Goal: Task Accomplishment & Management: Complete application form

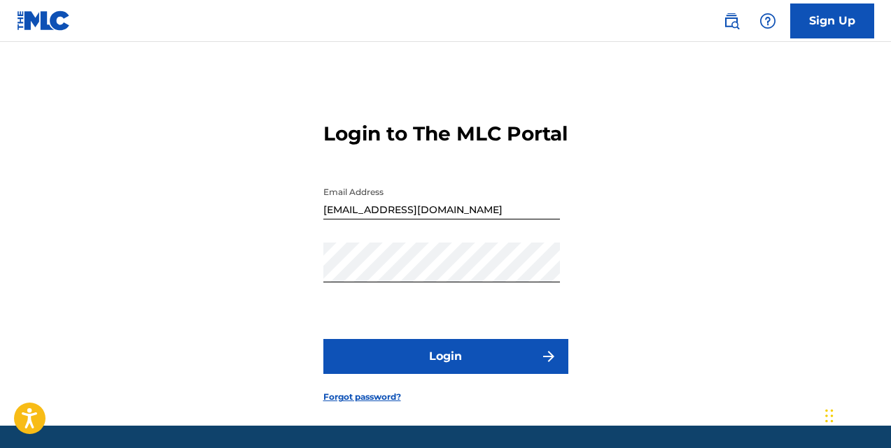
click at [453, 374] on button "Login" at bounding box center [445, 356] width 245 height 35
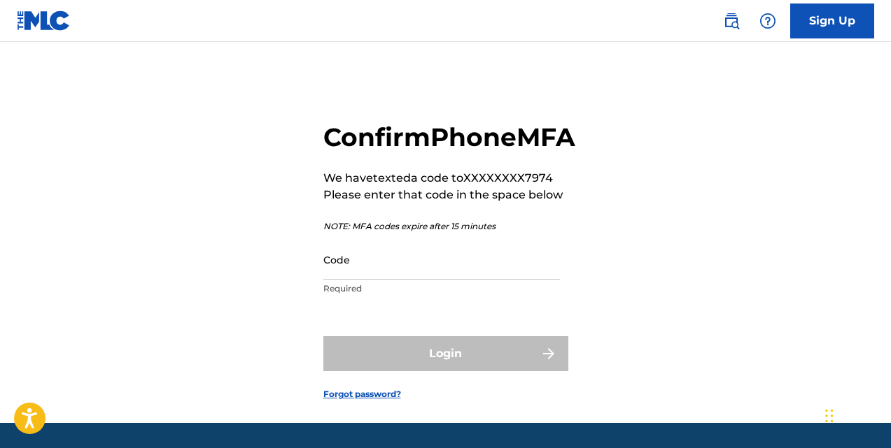
click at [341, 280] on input "Code" at bounding box center [441, 260] width 236 height 40
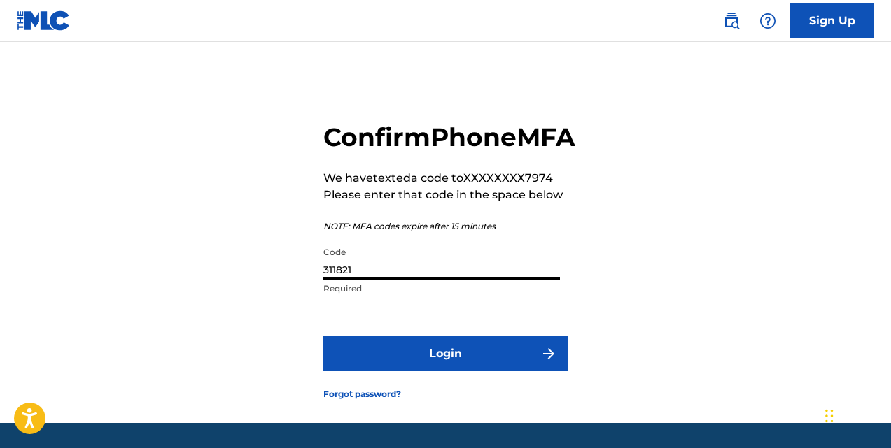
type input "311821"
click at [429, 372] on button "Login" at bounding box center [445, 354] width 245 height 35
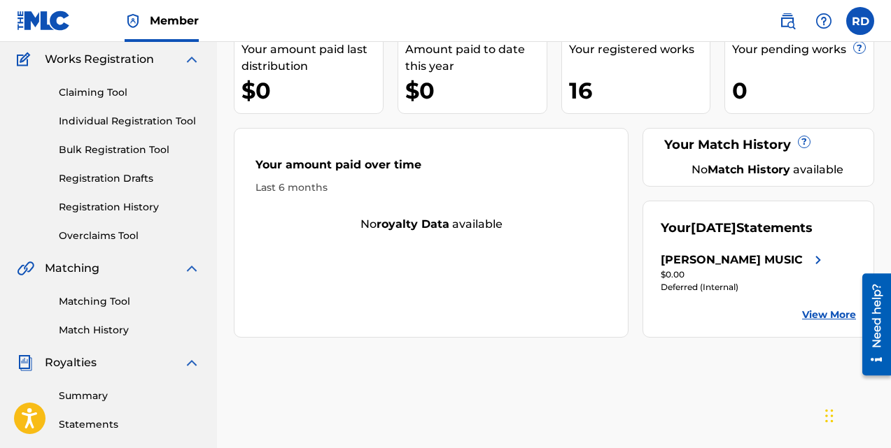
scroll to position [109, 0]
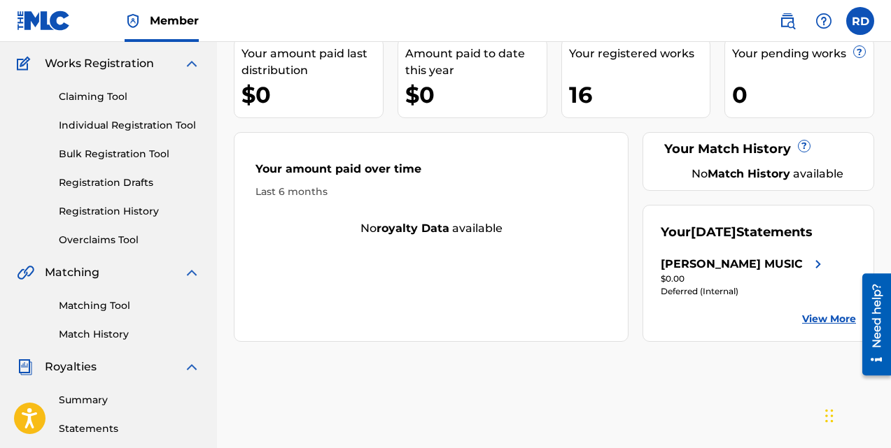
click at [111, 119] on link "Individual Registration Tool" at bounding box center [129, 125] width 141 height 15
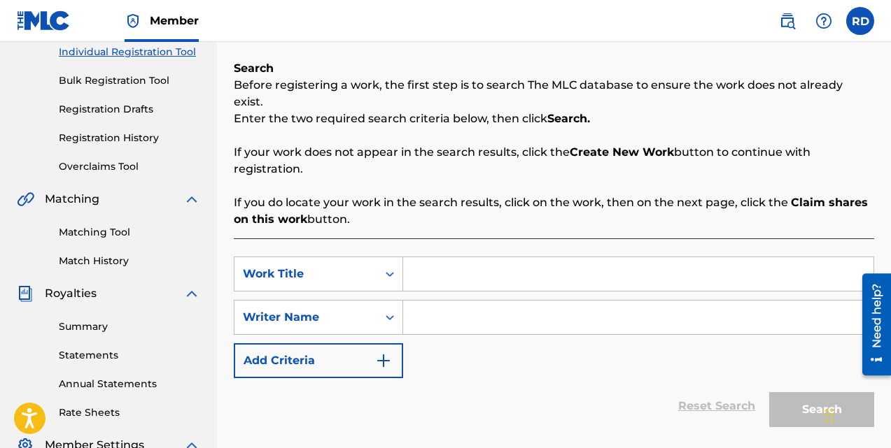
drag, startPoint x: 894, startPoint y: 164, endPoint x: 12, endPoint y: 6, distance: 896.4
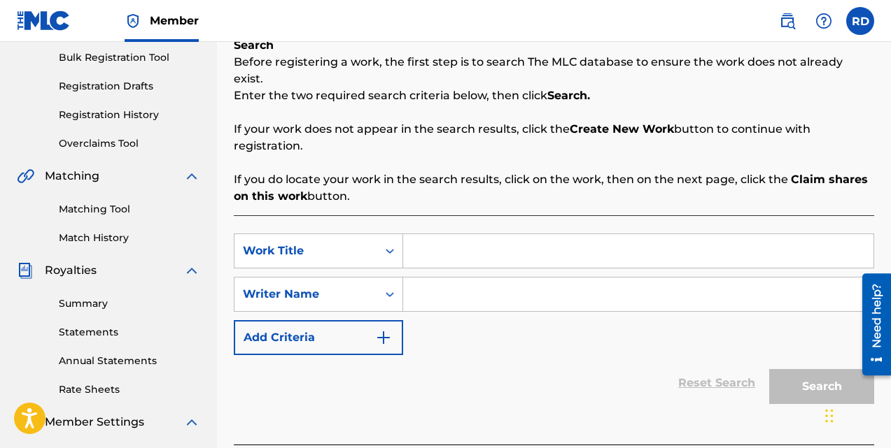
click at [429, 234] on input "Search Form" at bounding box center [638, 251] width 470 height 34
click at [479, 234] on input "The Moon still lights Our Way" at bounding box center [638, 251] width 470 height 34
click at [501, 234] on input "The Moon Still lights Our Way" at bounding box center [638, 251] width 470 height 34
type input "The Moon Still Lights Our Way"
click at [416, 278] on input "Search Form" at bounding box center [638, 295] width 470 height 34
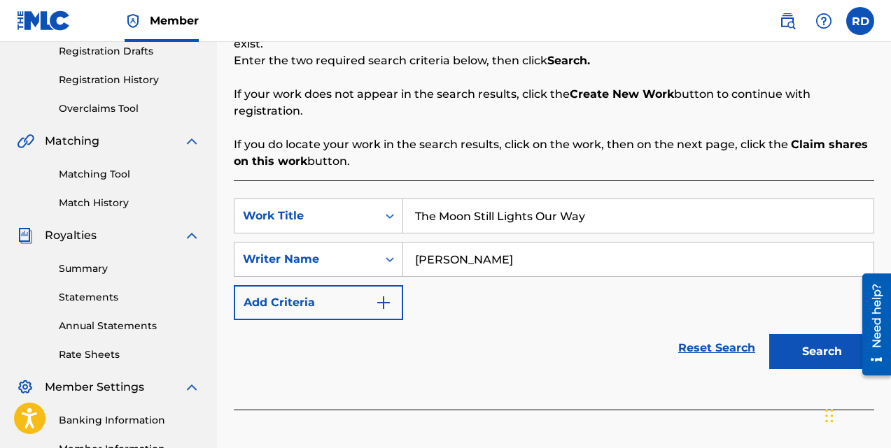
scroll to position [254, 0]
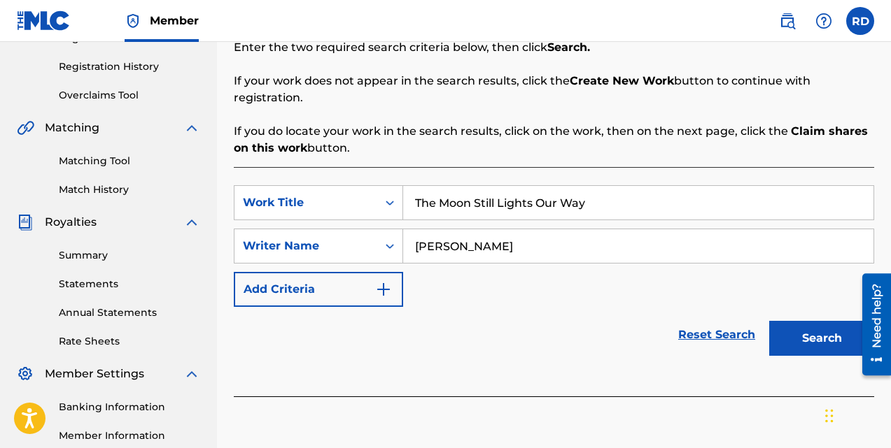
type input "[PERSON_NAME]"
click at [814, 323] on button "Search" at bounding box center [821, 338] width 105 height 35
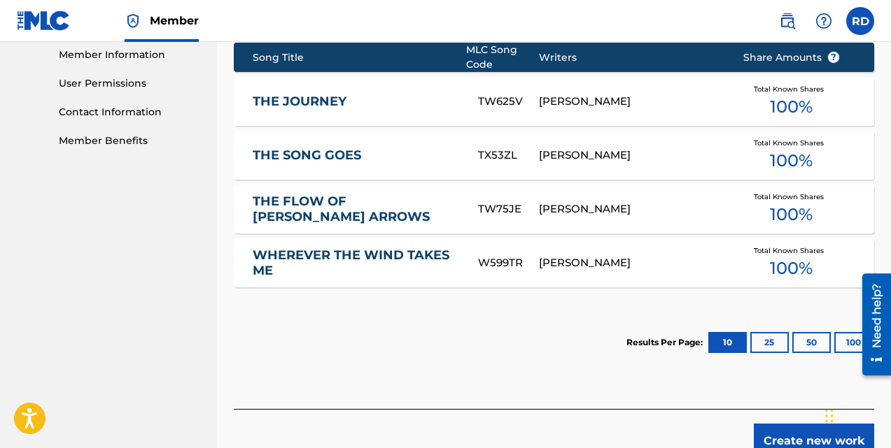
scroll to position [696, 0]
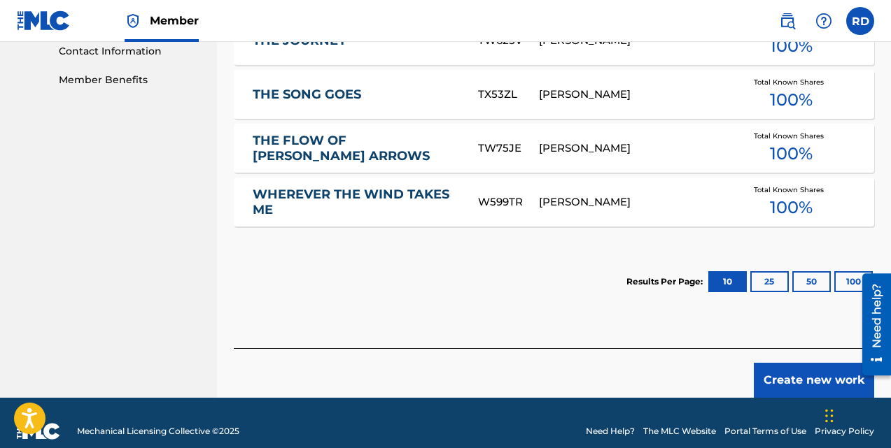
click at [812, 363] on button "Create new work" at bounding box center [813, 380] width 120 height 35
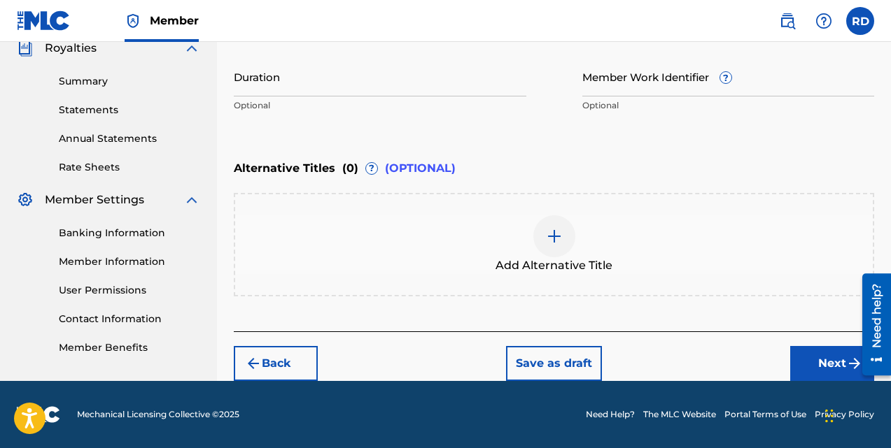
click at [823, 362] on button "Next" at bounding box center [832, 363] width 84 height 35
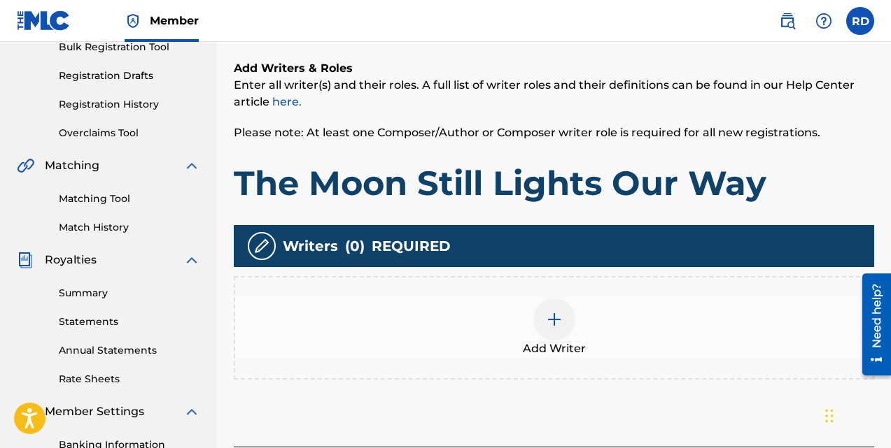
scroll to position [250, 0]
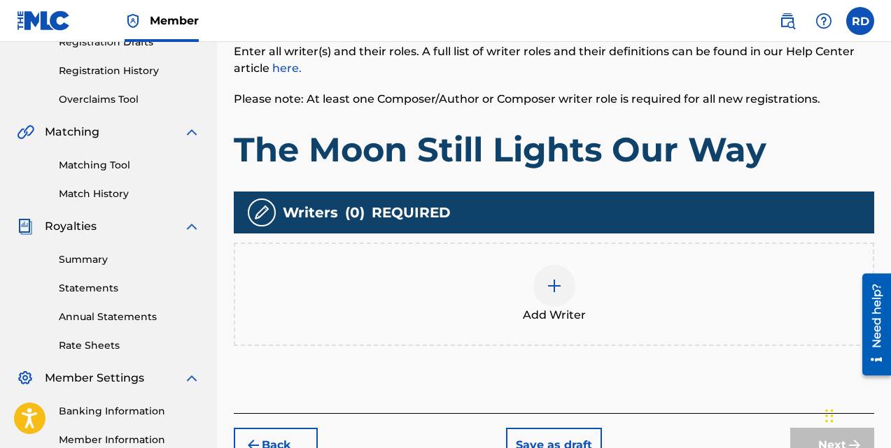
click at [556, 307] on span "Add Writer" at bounding box center [554, 315] width 63 height 17
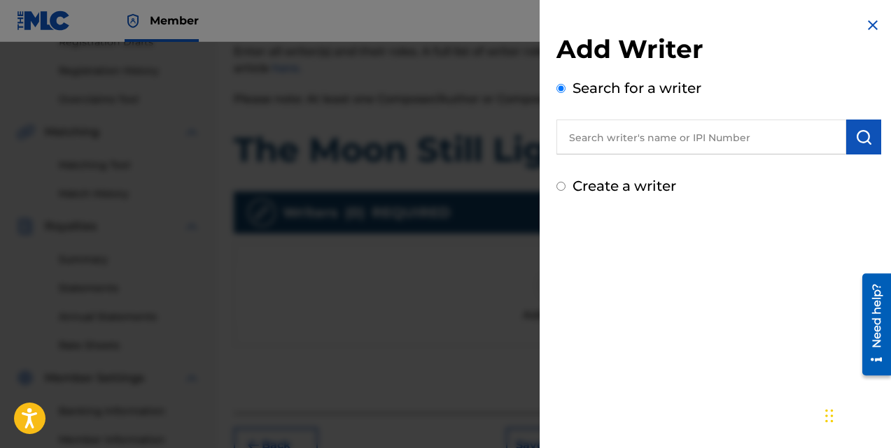
click at [558, 190] on input "Create a writer" at bounding box center [560, 186] width 9 height 9
radio input "false"
radio input "true"
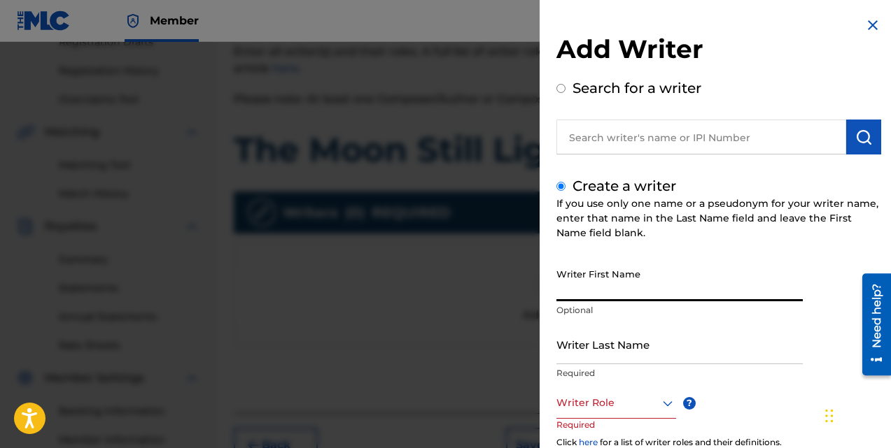
click at [577, 279] on input "Writer First Name" at bounding box center [679, 282] width 246 height 40
type input "Rich"
click at [585, 348] on input "Writer Last Name" at bounding box center [679, 345] width 246 height 40
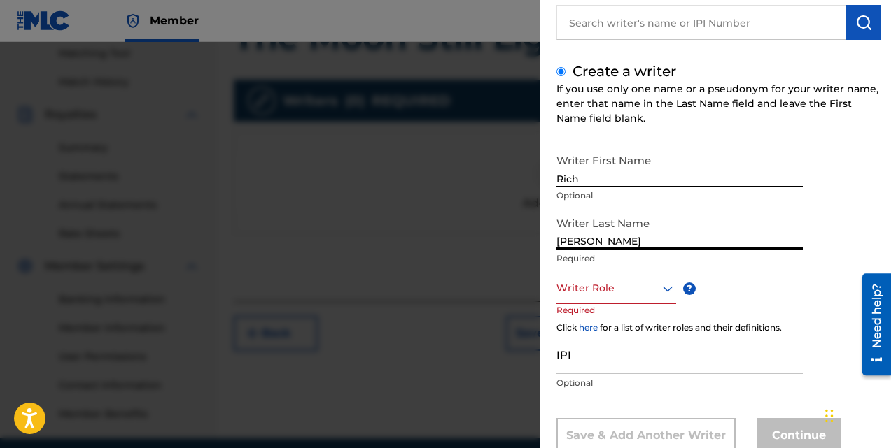
scroll to position [140, 0]
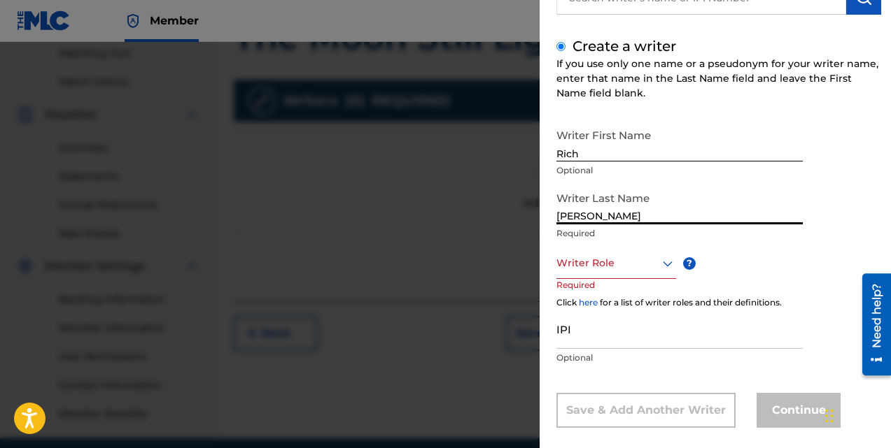
type input "[PERSON_NAME]"
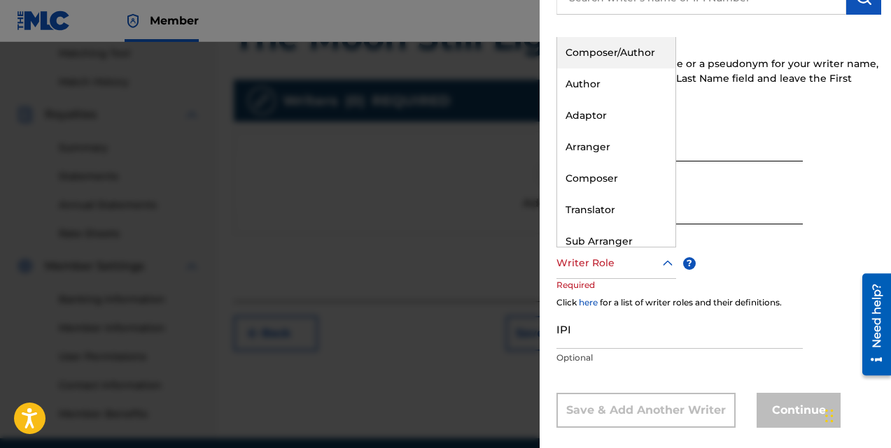
click at [668, 267] on icon at bounding box center [667, 263] width 17 height 17
click at [610, 54] on div "Composer/Author" at bounding box center [616, 52] width 118 height 31
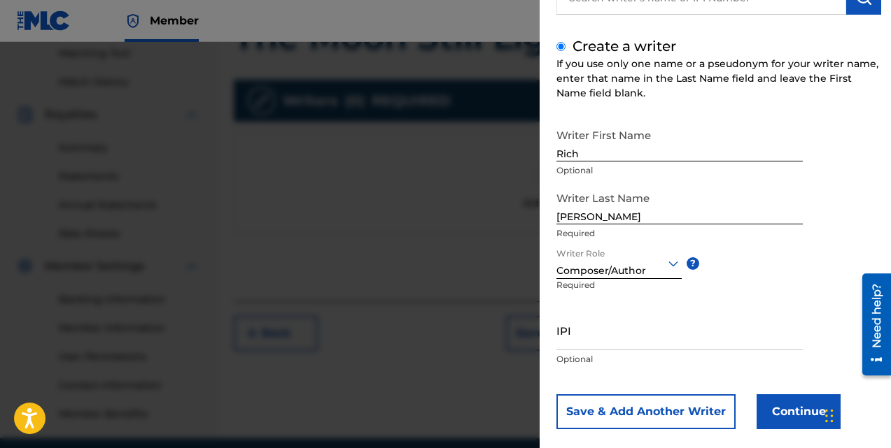
scroll to position [159, 0]
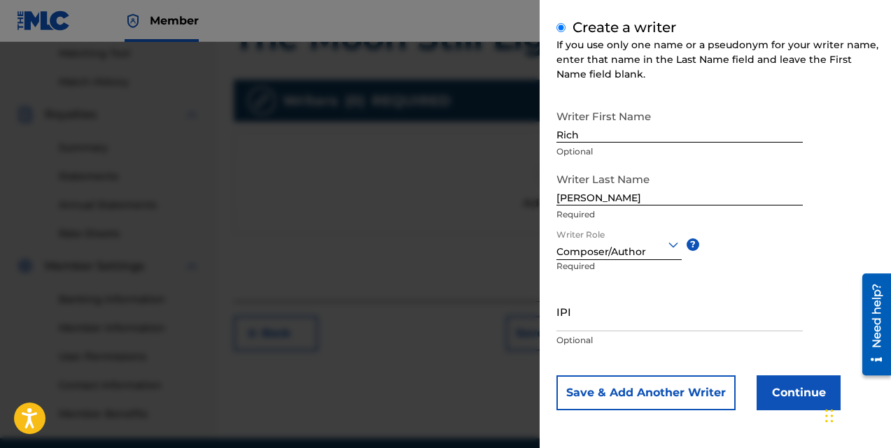
click at [785, 393] on button "Continue" at bounding box center [798, 393] width 84 height 35
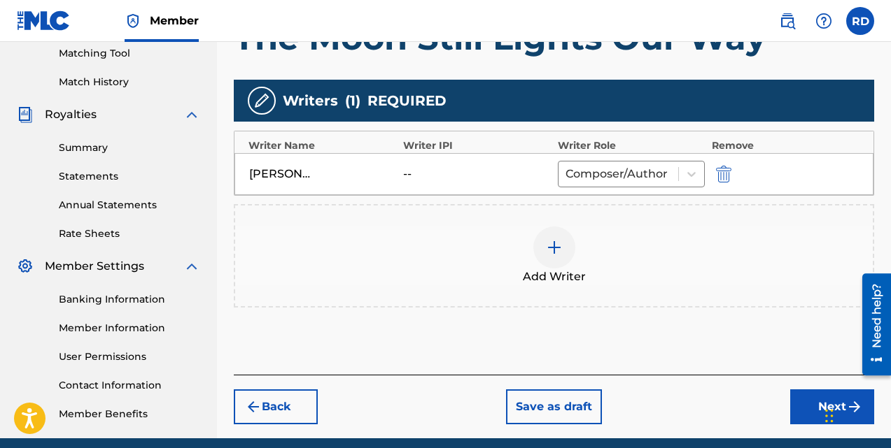
drag, startPoint x: 812, startPoint y: 402, endPoint x: 767, endPoint y: 379, distance: 50.4
click at [811, 402] on button "Next" at bounding box center [832, 407] width 84 height 35
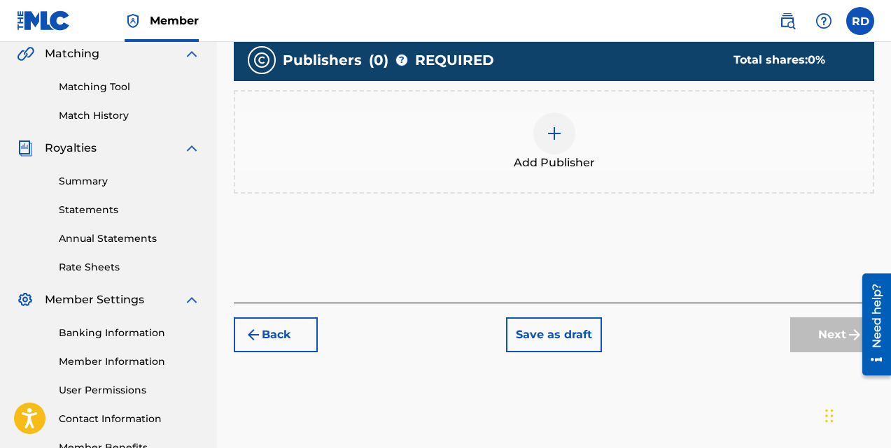
scroll to position [350, 0]
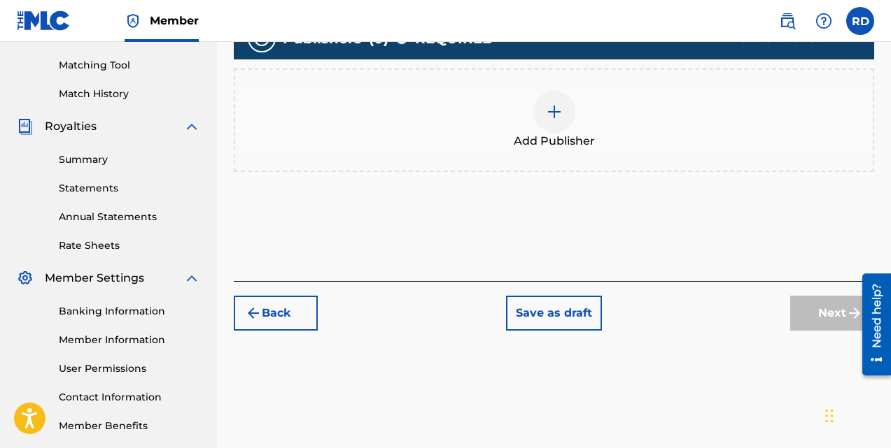
drag, startPoint x: 894, startPoint y: 174, endPoint x: 23, endPoint y: 55, distance: 879.2
click at [542, 138] on span "Add Publisher" at bounding box center [554, 141] width 81 height 17
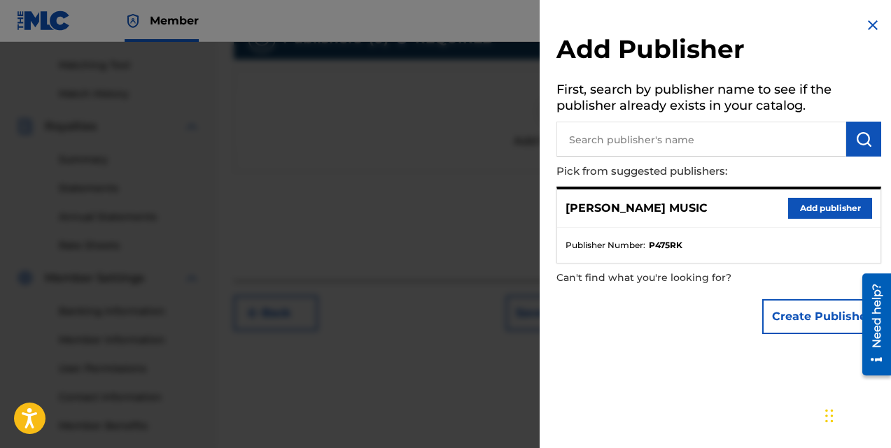
click at [821, 207] on button "Add publisher" at bounding box center [830, 208] width 84 height 21
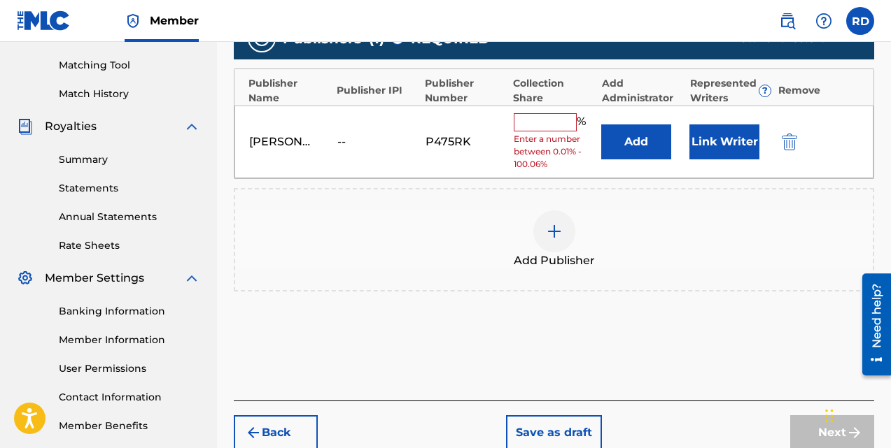
click at [524, 121] on input "text" at bounding box center [545, 122] width 63 height 18
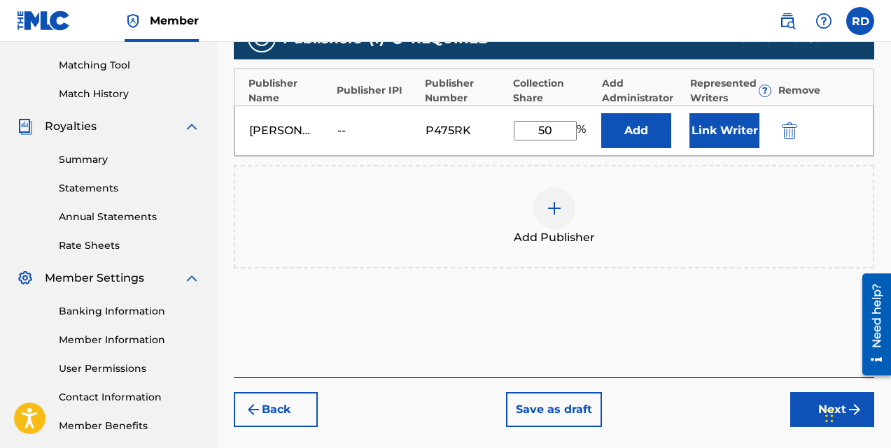
type input "50"
click at [730, 128] on button "Link Writer" at bounding box center [724, 130] width 70 height 35
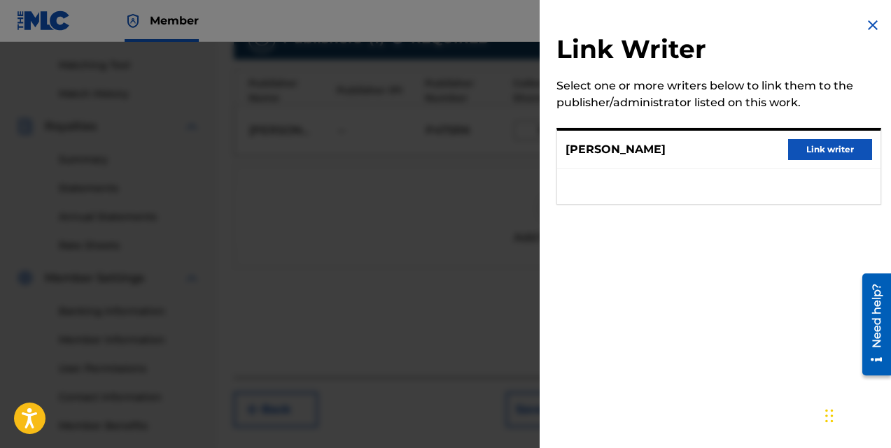
click at [825, 150] on button "Link writer" at bounding box center [830, 149] width 84 height 21
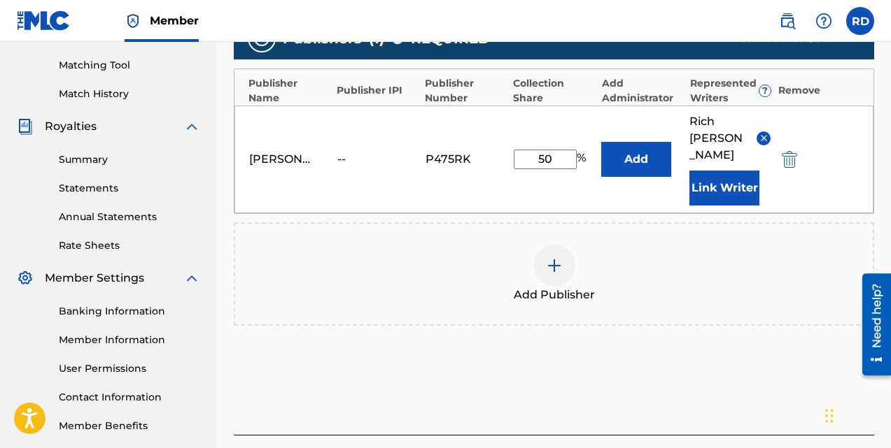
scroll to position [437, 0]
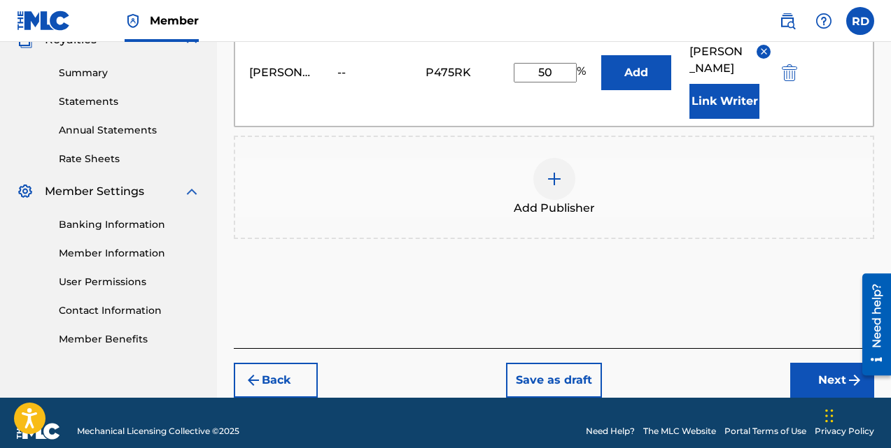
click at [813, 363] on button "Next" at bounding box center [832, 380] width 84 height 35
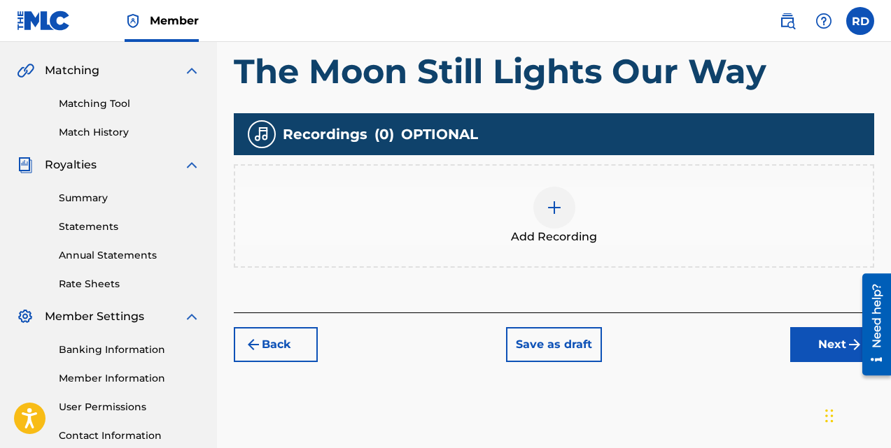
scroll to position [312, 0]
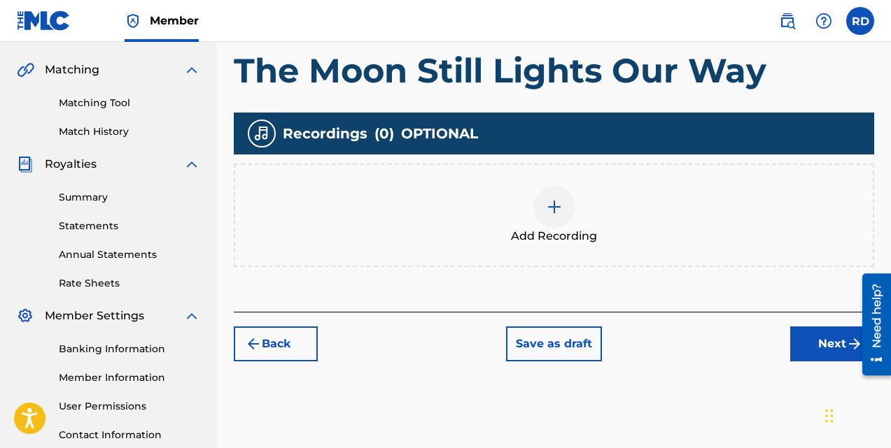
drag, startPoint x: 893, startPoint y: 158, endPoint x: 30, endPoint y: 19, distance: 874.5
click at [553, 232] on span "Add Recording" at bounding box center [554, 236] width 86 height 17
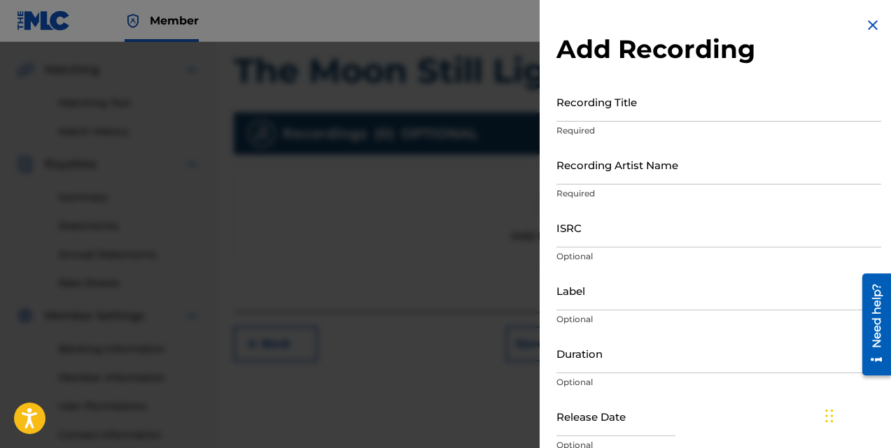
click at [566, 108] on input "Recording Title" at bounding box center [718, 102] width 325 height 40
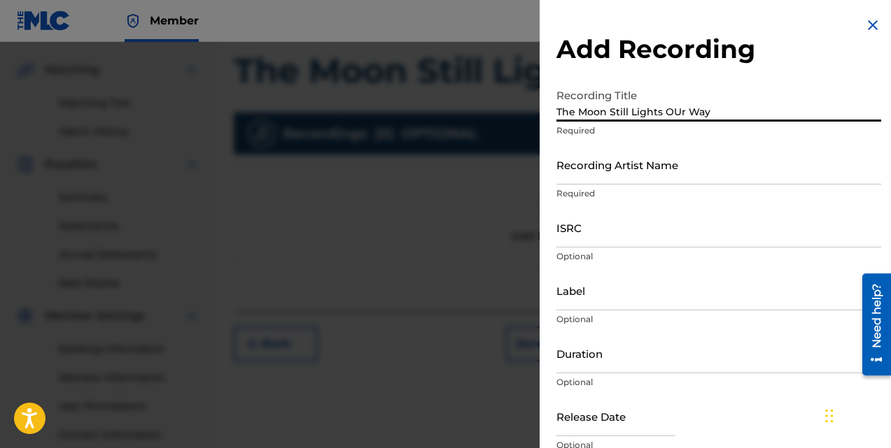
scroll to position [63, 0]
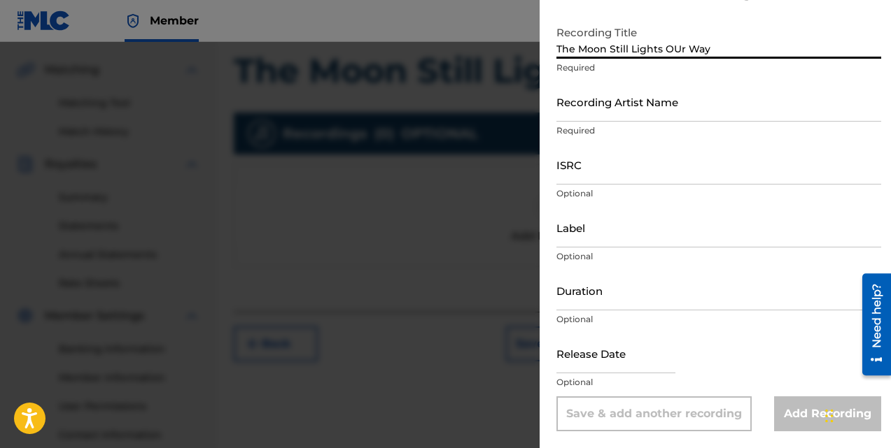
click at [678, 42] on input "The Moon Still Lights OUr Way" at bounding box center [718, 39] width 325 height 40
type input "The Moon Still Lights Our Way"
click at [577, 102] on input "Recording Artist Name" at bounding box center [718, 102] width 325 height 40
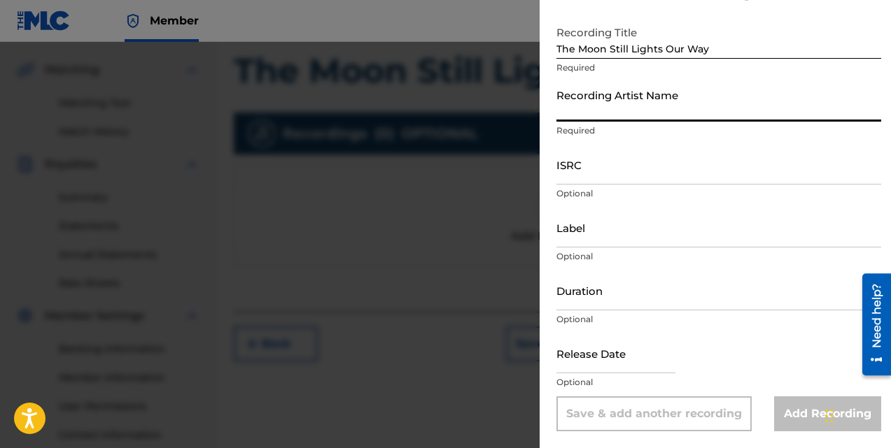
type input "[PERSON_NAME] and [PERSON_NAME]"
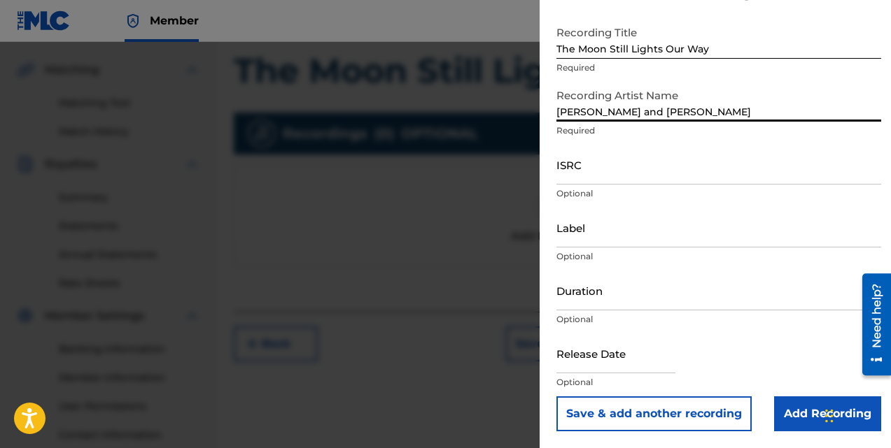
click at [568, 167] on input "ISRC" at bounding box center [718, 165] width 325 height 40
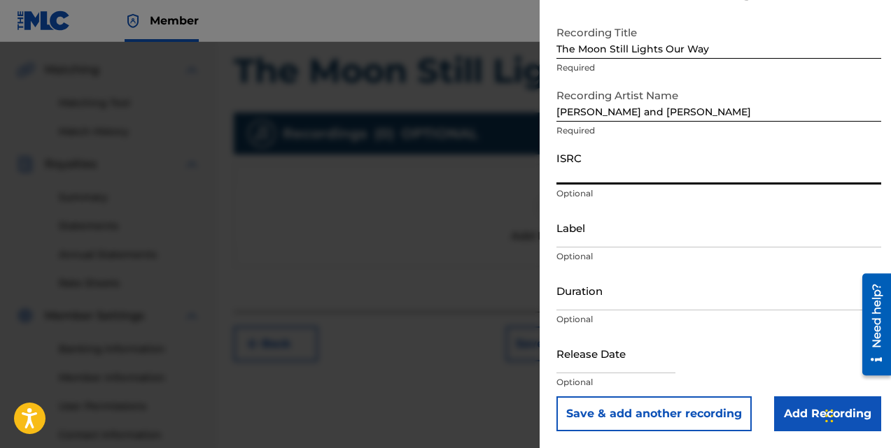
click at [567, 164] on input "ISRC" at bounding box center [718, 165] width 325 height 40
paste input "QZZ7R2537726"
type input "QZZ7R2537726"
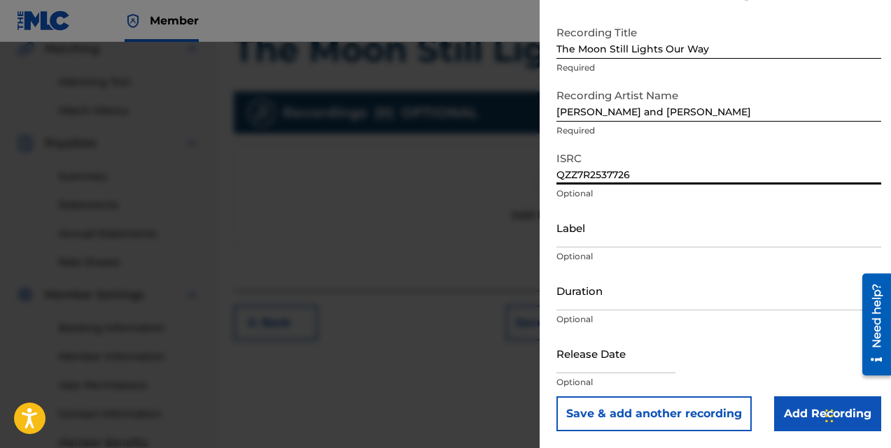
scroll to position [331, 0]
click at [801, 405] on input "Add Recording" at bounding box center [827, 414] width 107 height 35
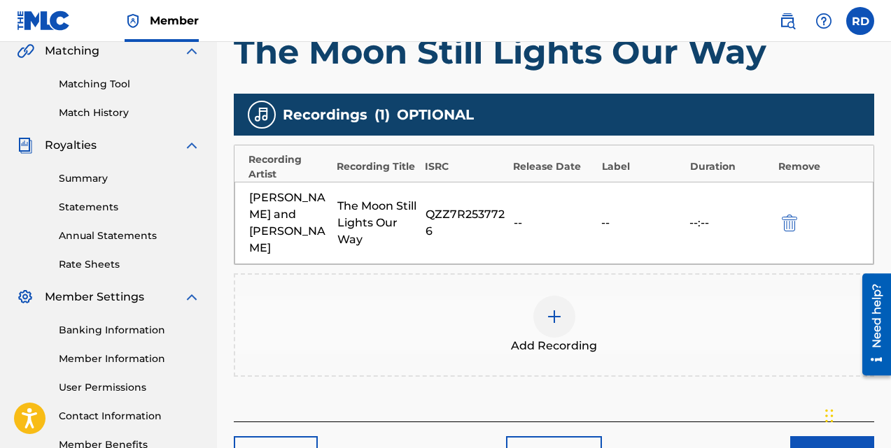
scroll to position [419, 0]
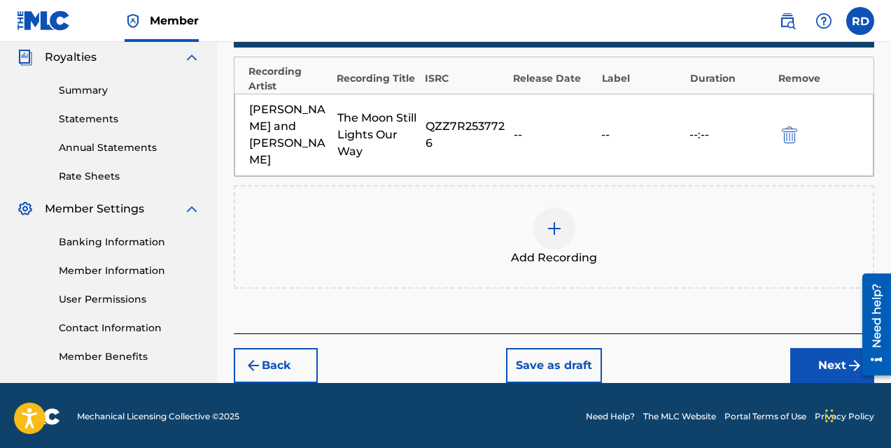
click at [818, 348] on button "Next" at bounding box center [832, 365] width 84 height 35
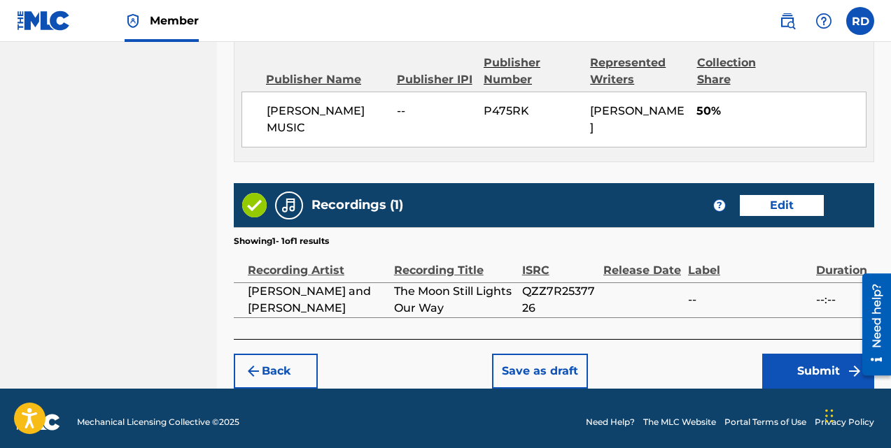
scroll to position [768, 0]
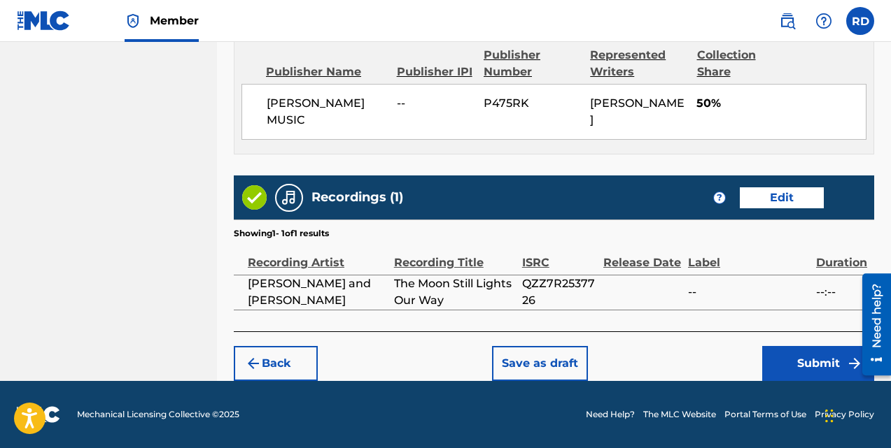
click at [807, 359] on button "Submit" at bounding box center [818, 363] width 112 height 35
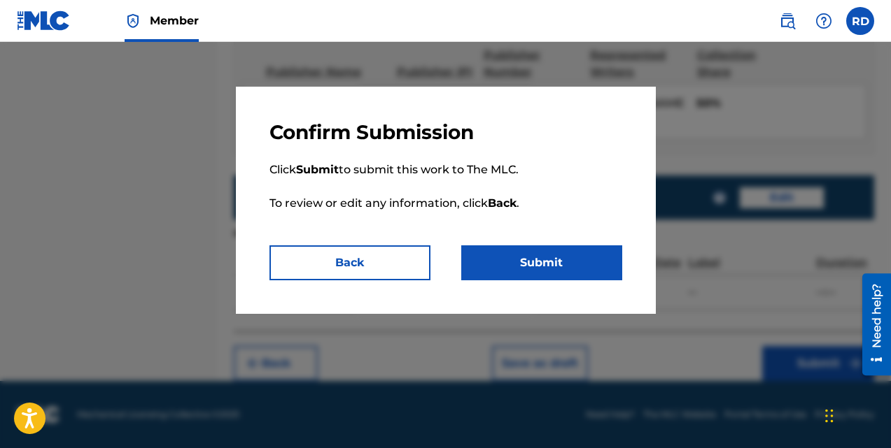
click at [524, 255] on button "Submit" at bounding box center [541, 263] width 161 height 35
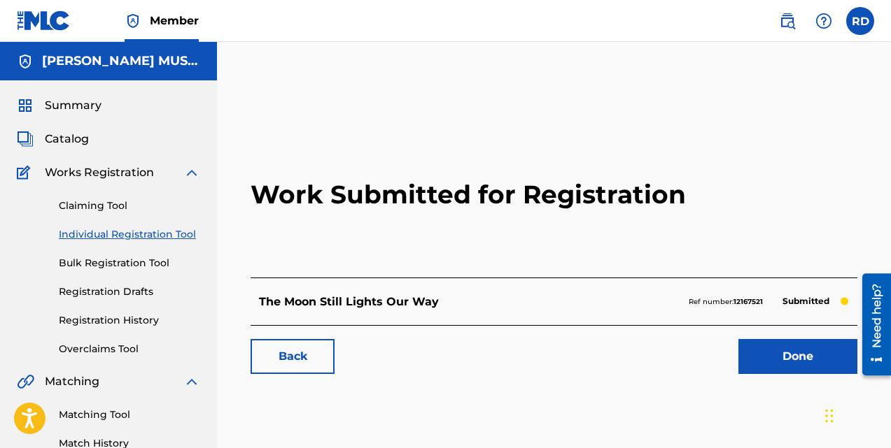
click at [834, 179] on h2 "Work Submitted for Registration" at bounding box center [553, 195] width 607 height 166
